Goal: Task Accomplishment & Management: Use online tool/utility

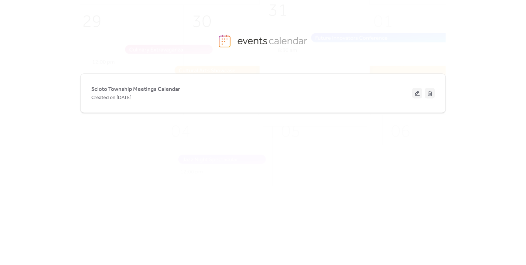
click at [416, 93] on button at bounding box center [417, 93] width 10 height 11
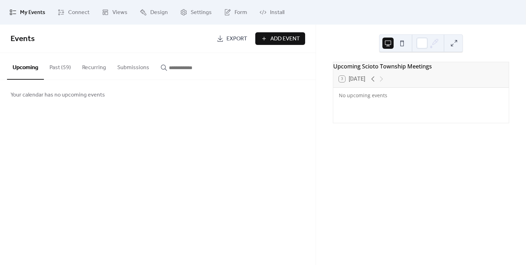
click at [58, 66] on button "Past (59)" at bounding box center [60, 66] width 33 height 26
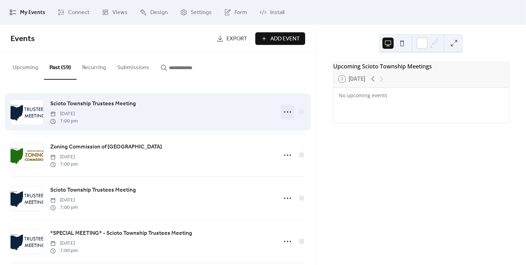
click at [284, 113] on icon at bounding box center [287, 111] width 11 height 11
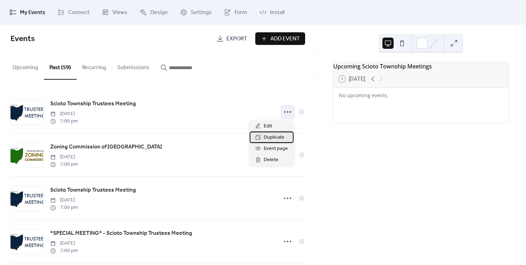
click at [274, 136] on span "Duplicate" at bounding box center [274, 137] width 21 height 8
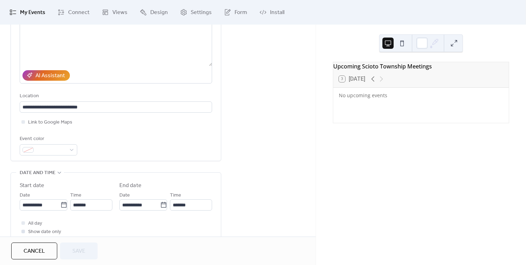
scroll to position [127, 0]
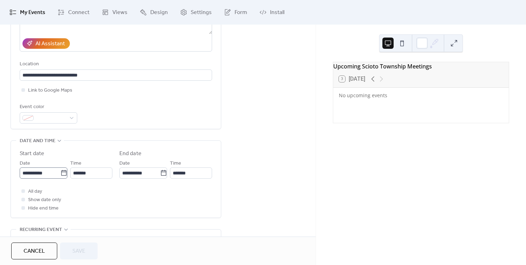
click at [60, 175] on icon at bounding box center [63, 172] width 7 height 7
click at [60, 175] on input "**********" at bounding box center [40, 172] width 41 height 11
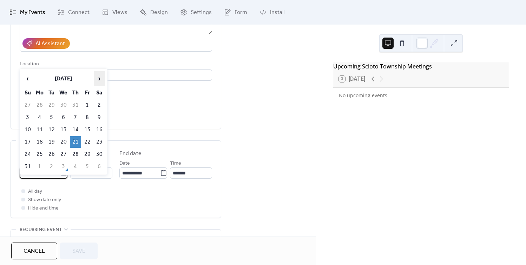
click at [97, 81] on span "›" at bounding box center [99, 79] width 11 height 14
click at [77, 106] on td "4" at bounding box center [75, 105] width 11 height 12
type input "**********"
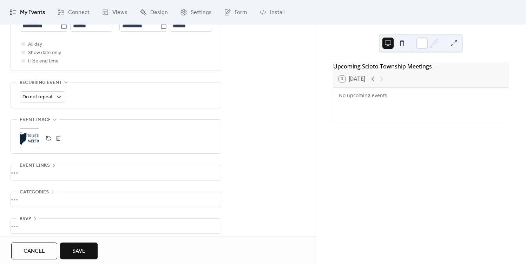
scroll to position [280, 0]
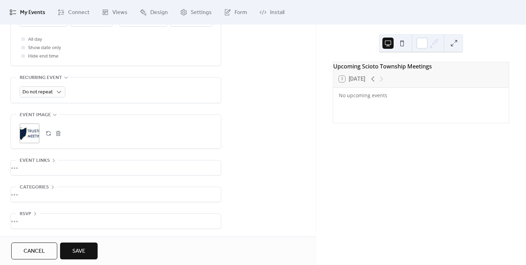
click at [81, 247] on span "Save" at bounding box center [78, 251] width 13 height 8
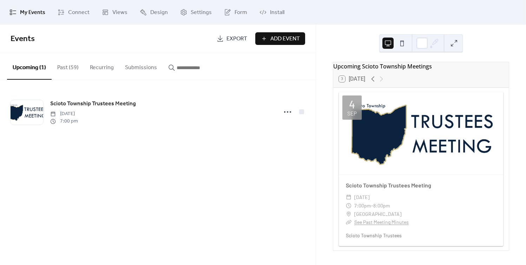
click at [144, 189] on div "Events Export Add Event Upcoming (1) Past (59) Recurring Submissions Scioto Tow…" at bounding box center [157, 145] width 315 height 240
click at [69, 72] on button "Past (59)" at bounding box center [68, 66] width 33 height 26
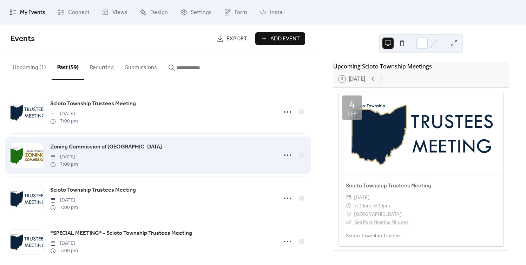
scroll to position [32, 0]
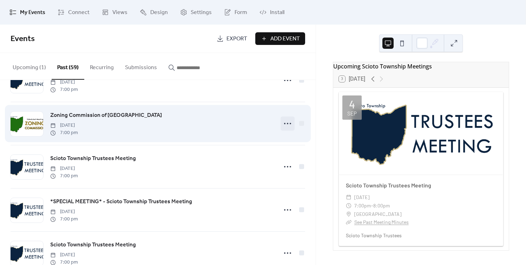
click at [282, 124] on icon at bounding box center [287, 123] width 11 height 11
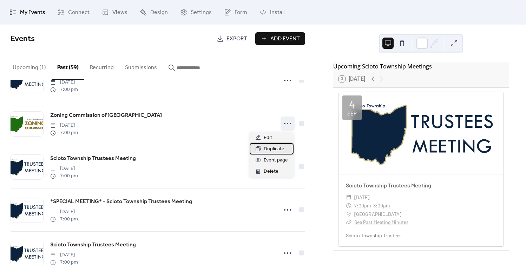
click at [268, 150] on span "Duplicate" at bounding box center [274, 149] width 21 height 8
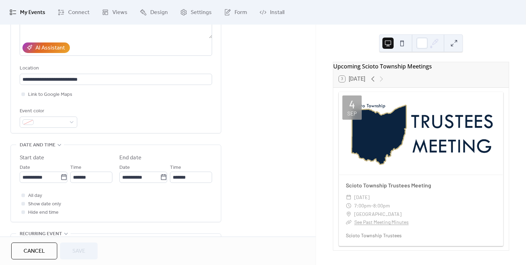
scroll to position [159, 0]
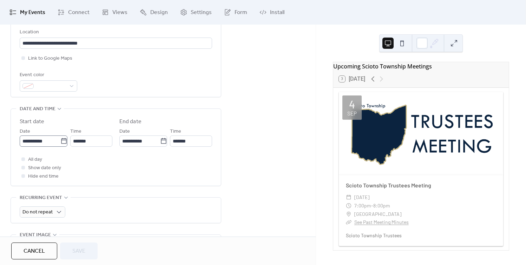
click at [63, 142] on icon at bounding box center [63, 141] width 7 height 7
click at [60, 142] on input "**********" at bounding box center [40, 140] width 41 height 11
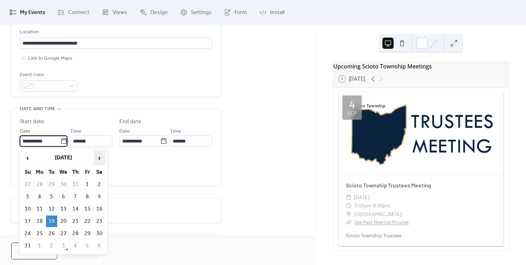
click at [98, 158] on span "›" at bounding box center [99, 158] width 11 height 14
click at [55, 206] on td "16" at bounding box center [51, 209] width 11 height 12
type input "**********"
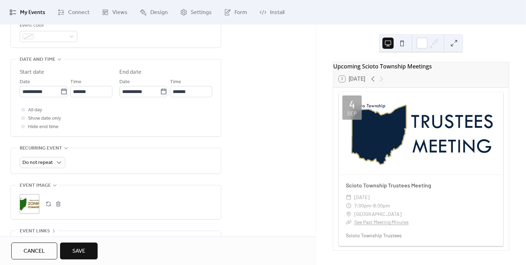
scroll to position [223, 0]
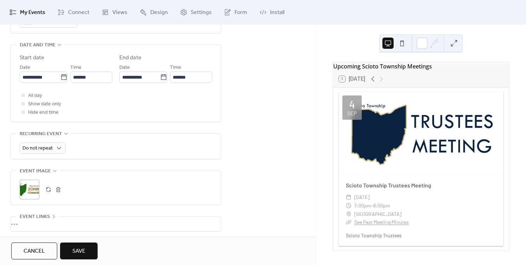
click at [79, 251] on span "Save" at bounding box center [78, 251] width 13 height 8
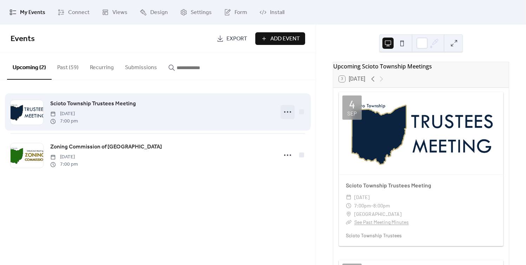
click at [289, 111] on icon at bounding box center [287, 111] width 11 height 11
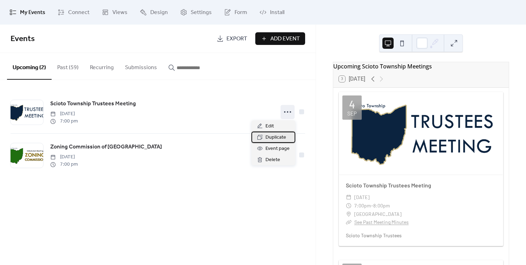
click at [277, 136] on span "Duplicate" at bounding box center [275, 137] width 21 height 8
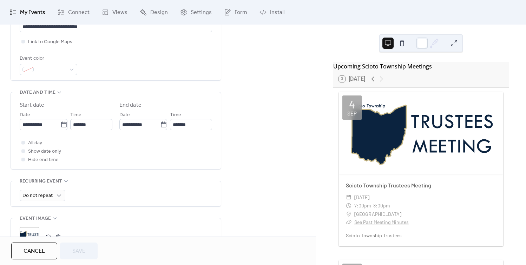
scroll to position [191, 0]
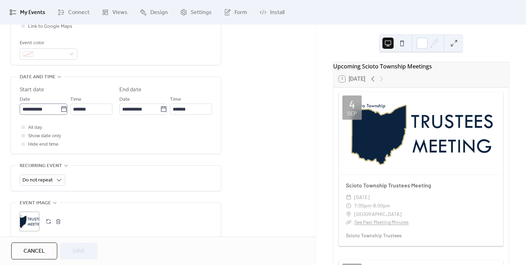
click at [61, 109] on icon at bounding box center [63, 109] width 7 height 7
click at [60, 109] on input "**********" at bounding box center [40, 109] width 41 height 11
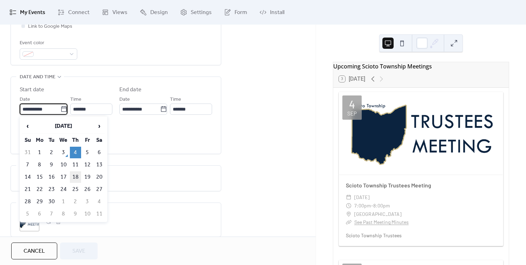
click at [76, 178] on td "18" at bounding box center [75, 177] width 11 height 12
type input "**********"
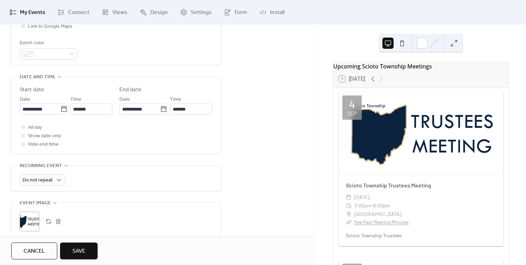
click at [86, 245] on button "Save" at bounding box center [79, 250] width 38 height 17
